Goal: Information Seeking & Learning: Learn about a topic

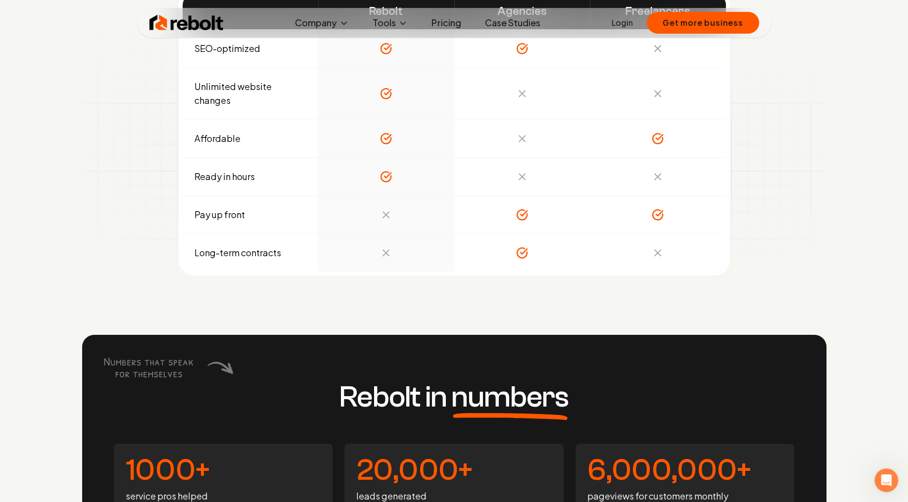
scroll to position [3457, 0]
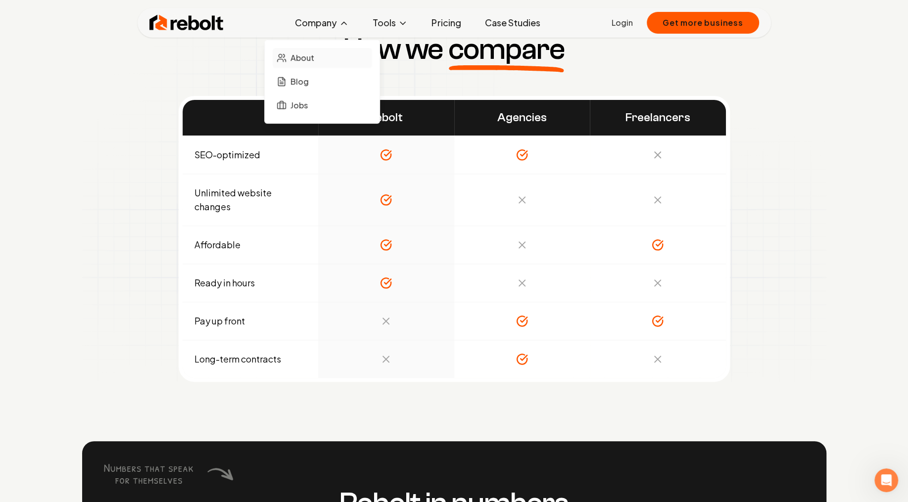
click at [308, 58] on span "About" at bounding box center [302, 58] width 24 height 12
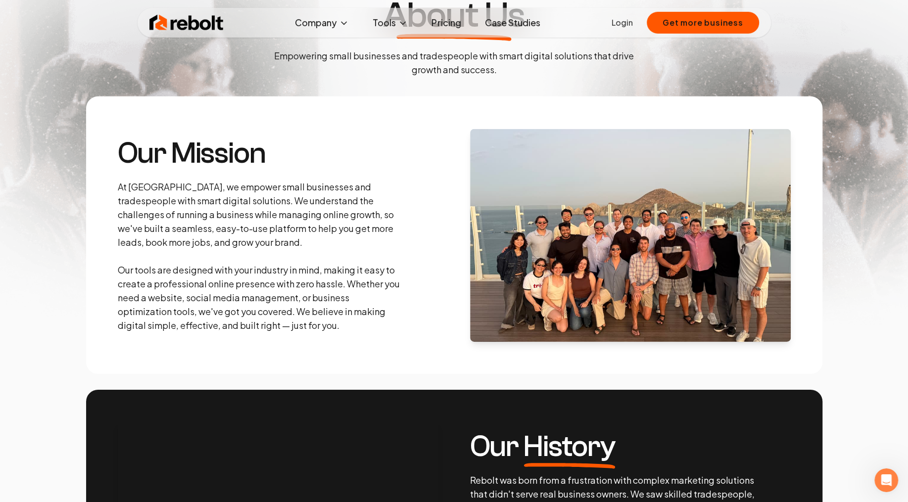
scroll to position [106, 0]
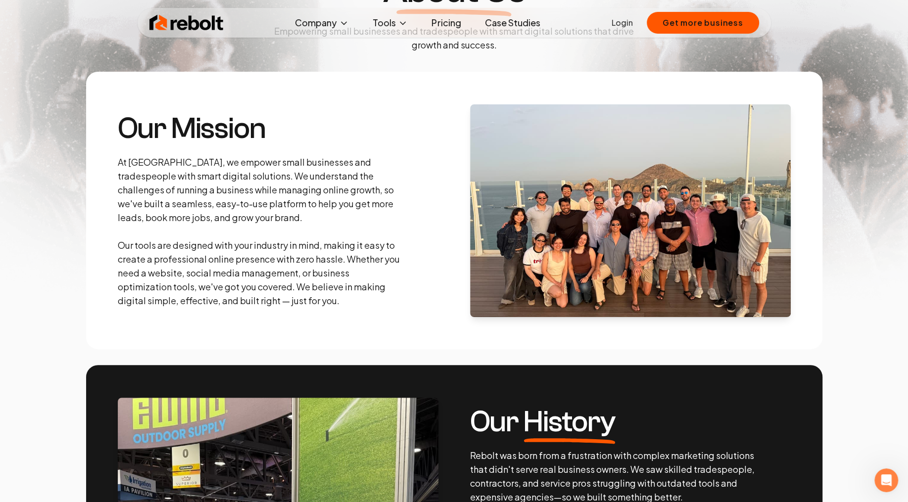
click at [579, 248] on img at bounding box center [630, 210] width 321 height 213
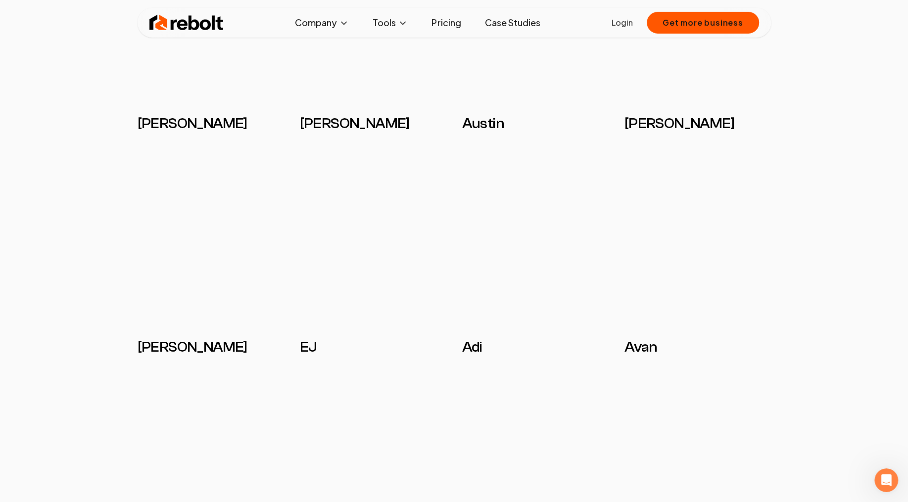
scroll to position [1915, 0]
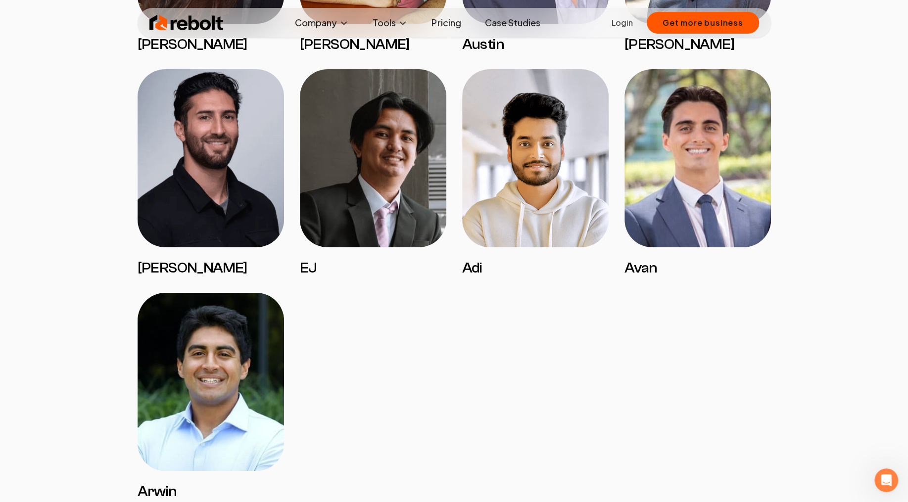
click at [230, 359] on img at bounding box center [211, 382] width 146 height 178
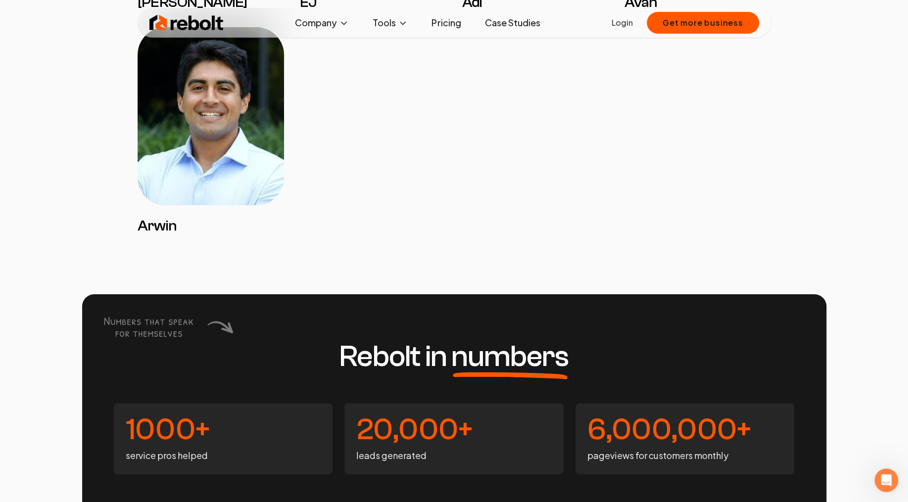
scroll to position [2393, 0]
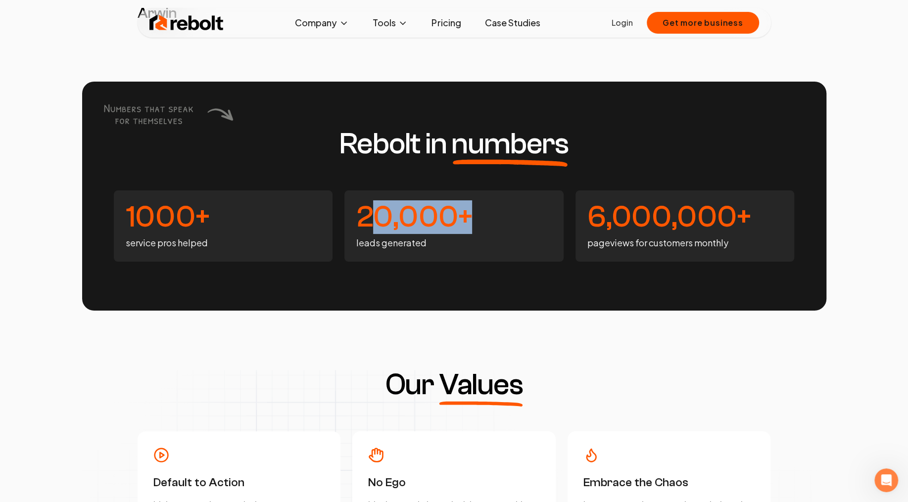
drag, startPoint x: 440, startPoint y: 211, endPoint x: 482, endPoint y: 213, distance: 42.6
click at [481, 213] on h4 "20,000+" at bounding box center [453, 217] width 195 height 30
click at [482, 213] on h4 "20,000+" at bounding box center [453, 217] width 195 height 30
click at [615, 208] on h4 "6,000,000+" at bounding box center [684, 217] width 195 height 30
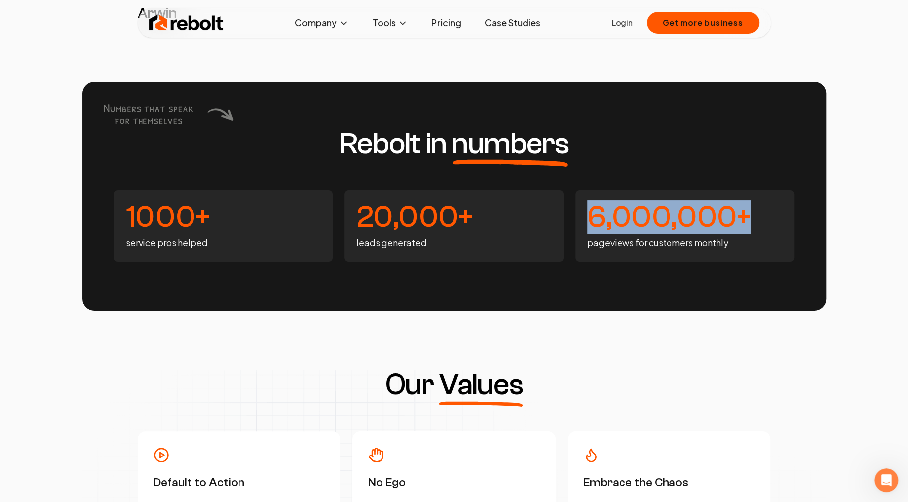
drag, startPoint x: 662, startPoint y: 217, endPoint x: 749, endPoint y: 215, distance: 87.6
click at [749, 215] on div "6,000,000+ pageviews for customers monthly" at bounding box center [684, 226] width 219 height 71
click at [749, 215] on h4 "6,000,000+" at bounding box center [684, 217] width 195 height 30
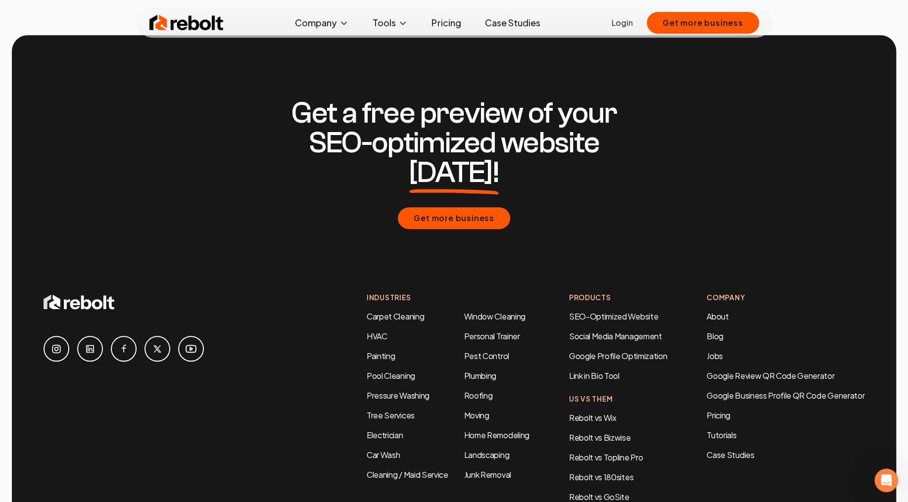
scroll to position [3138, 0]
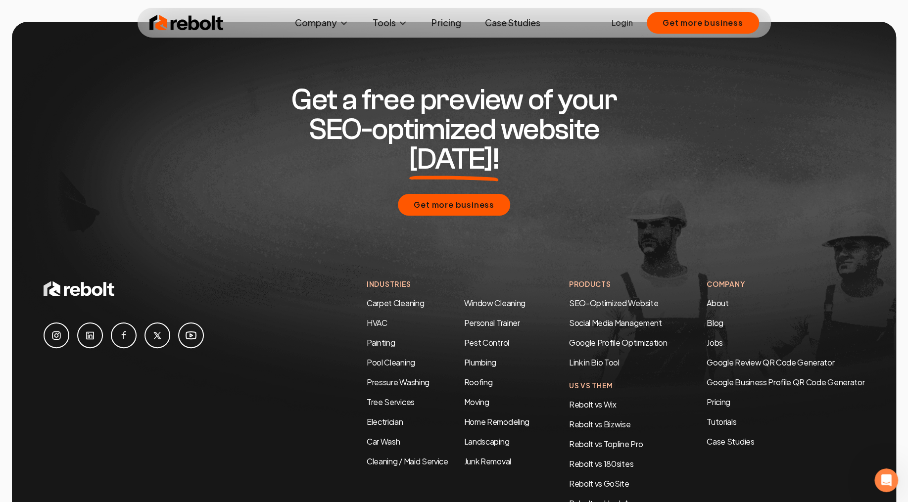
click at [57, 330] on icon at bounding box center [56, 336] width 12 height 12
